Goal: Navigation & Orientation: Find specific page/section

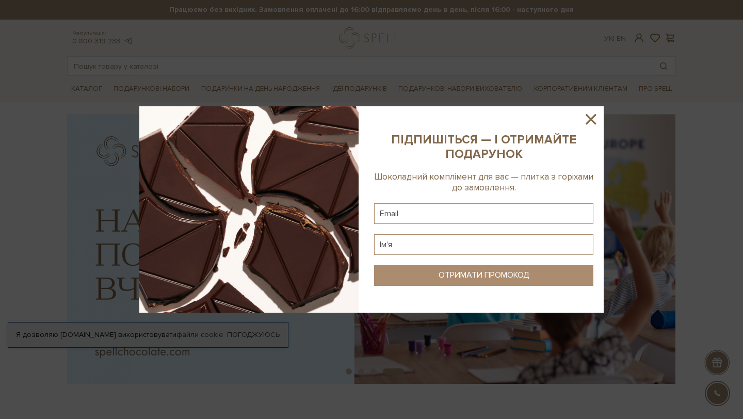
click at [593, 114] on icon at bounding box center [591, 119] width 18 height 18
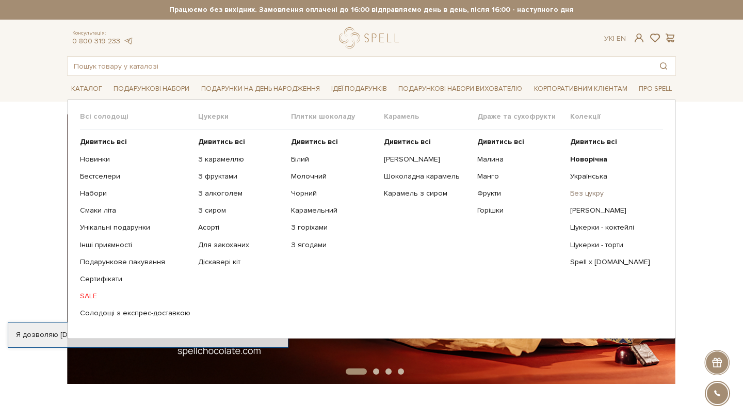
click at [576, 195] on link "Без цукру" at bounding box center [612, 193] width 85 height 9
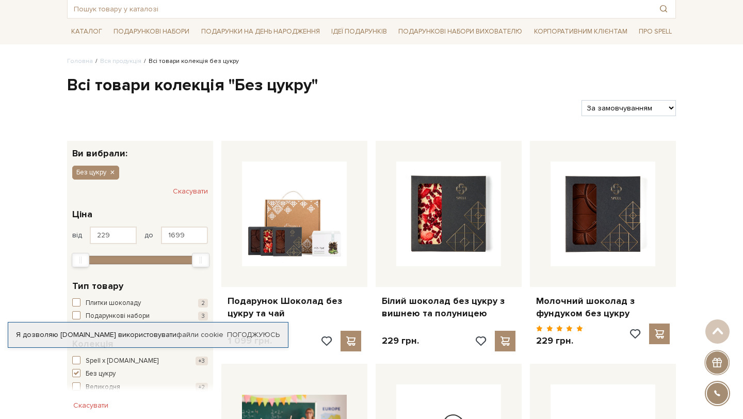
scroll to position [10, 0]
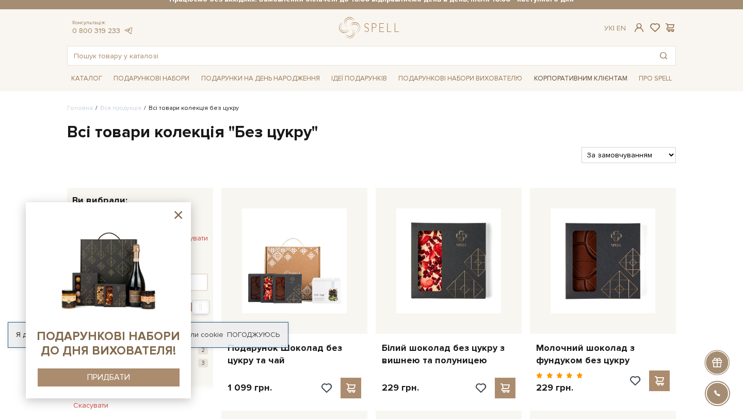
click at [565, 73] on link "Корпоративним клієнтам" at bounding box center [581, 79] width 102 height 18
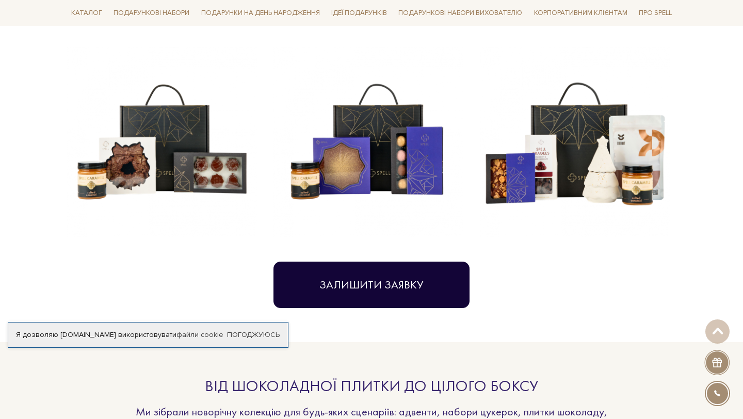
scroll to position [459, 0]
